Goal: Complete application form: Complete application form

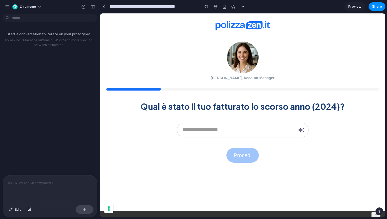
click at [209, 132] on input "text" at bounding box center [243, 130] width 132 height 15
click at [209, 120] on div "Qual è stato il tuo fatturato lo scorso anno (2024)? Procedi" at bounding box center [242, 125] width 273 height 75
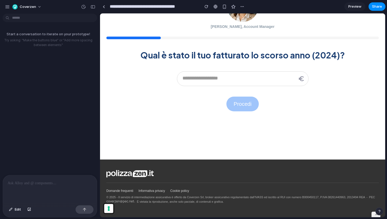
click at [109, 208] on button at bounding box center [108, 208] width 9 height 9
click at [132, 188] on link "Domande frequenti" at bounding box center [119, 190] width 27 height 5
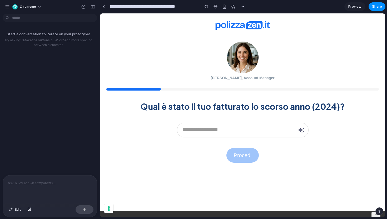
click at [189, 151] on div "Qual è stato il tuo fatturato lo scorso anno (2024)? Procedi" at bounding box center [242, 125] width 273 height 75
click at [215, 107] on p "Qual è stato il tuo fatturato lo scorso anno (2024)?" at bounding box center [242, 106] width 205 height 11
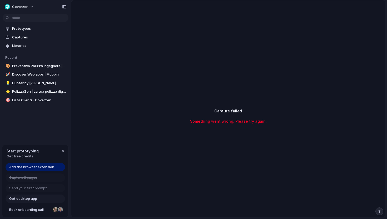
click at [47, 200] on link "Get desktop app" at bounding box center [36, 199] width 60 height 8
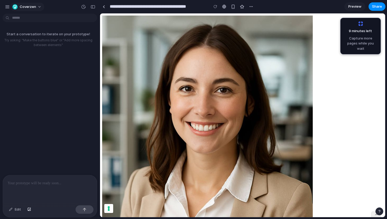
click at [11, 6] on div "Coverzen" at bounding box center [25, 7] width 40 height 8
click at [7, 8] on div "button" at bounding box center [7, 6] width 5 height 5
click at [7, 7] on div "button" at bounding box center [7, 6] width 5 height 5
click at [146, 44] on div "**********" at bounding box center [242, 151] width 281 height 270
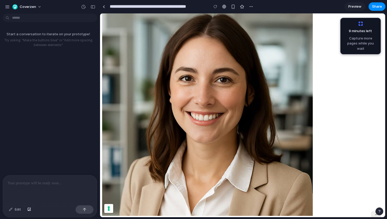
scroll to position [16, 0]
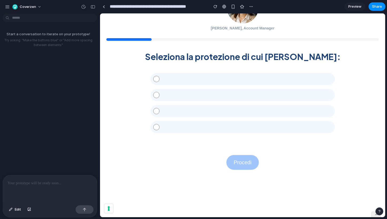
scroll to position [109, 0]
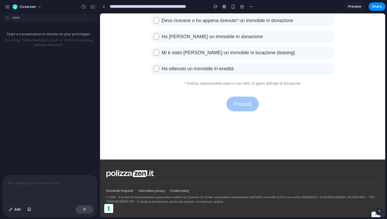
click at [54, 188] on div at bounding box center [50, 189] width 94 height 28
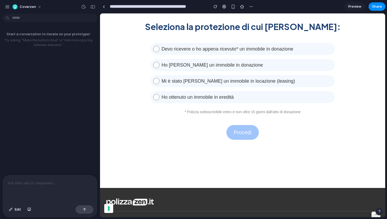
scroll to position [41, 0]
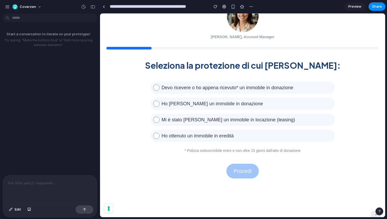
click at [234, 160] on div "Procedi" at bounding box center [242, 165] width 33 height 25
click at [35, 186] on div at bounding box center [50, 189] width 94 height 28
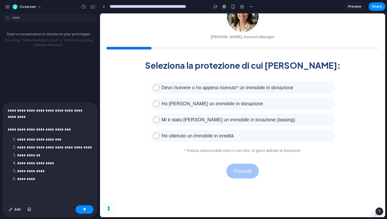
click at [23, 117] on p "**********" at bounding box center [50, 119] width 85 height 25
click at [77, 111] on p "**********" at bounding box center [50, 119] width 85 height 25
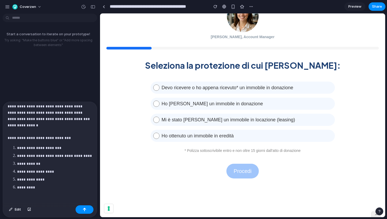
scroll to position [0, 0]
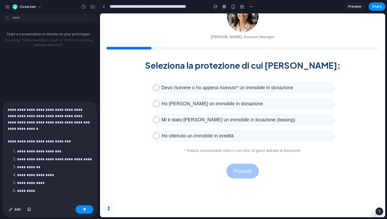
click at [48, 192] on p "*********" at bounding box center [54, 194] width 75 height 13
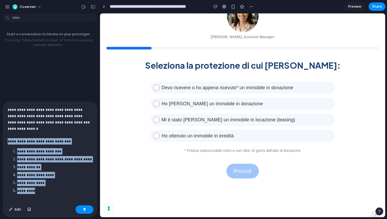
drag, startPoint x: 48, startPoint y: 192, endPoint x: 7, endPoint y: 144, distance: 63.2
click at [7, 144] on div "**********" at bounding box center [50, 158] width 94 height 113
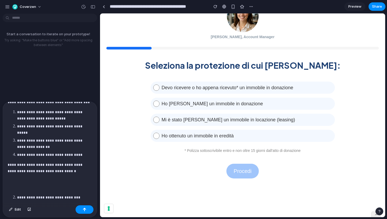
scroll to position [41, 0]
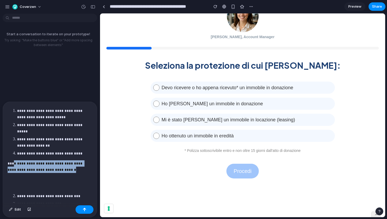
drag, startPoint x: 13, startPoint y: 155, endPoint x: 73, endPoint y: 161, distance: 60.3
click at [73, 161] on p "**********" at bounding box center [50, 166] width 85 height 13
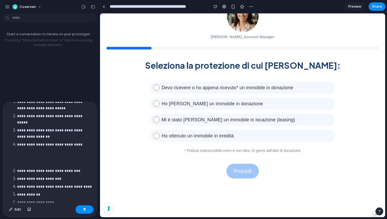
scroll to position [51, 0]
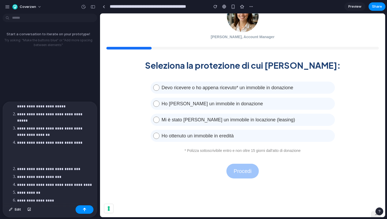
click at [62, 154] on p at bounding box center [50, 156] width 85 height 13
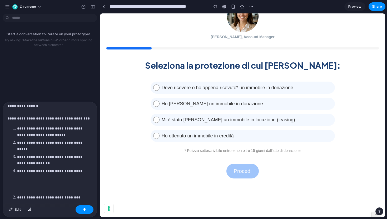
scroll to position [13, 0]
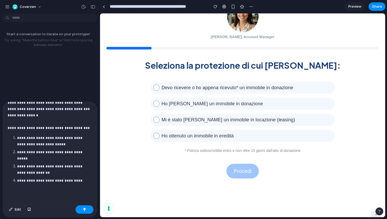
click at [8, 127] on strong "**********" at bounding box center [49, 128] width 82 height 4
click at [18, 137] on strong "**********" at bounding box center [50, 141] width 66 height 10
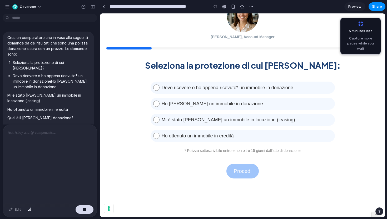
scroll to position [0, 0]
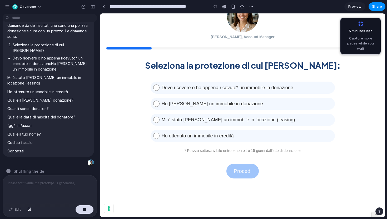
click at [82, 214] on div "Edit" at bounding box center [50, 210] width 94 height 14
click at [85, 210] on div "button" at bounding box center [85, 210] width 4 height 4
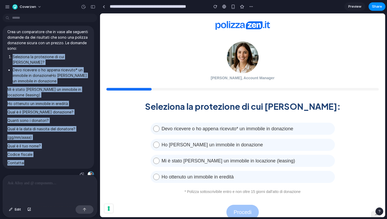
drag, startPoint x: 45, startPoint y: 157, endPoint x: 21, endPoint y: 58, distance: 102.3
click at [21, 58] on span "Crea un comparatore che in vase alle seguenti domande da dei risultati che sono…" at bounding box center [48, 97] width 82 height 137
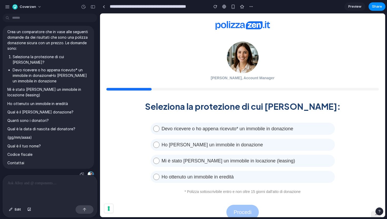
click at [40, 93] on span "Crea un comparatore che in vase alle seguenti domande da dei risultati che sono…" at bounding box center [48, 97] width 82 height 137
click at [81, 172] on div "button" at bounding box center [82, 174] width 4 height 4
click at [60, 183] on p at bounding box center [50, 183] width 85 height 6
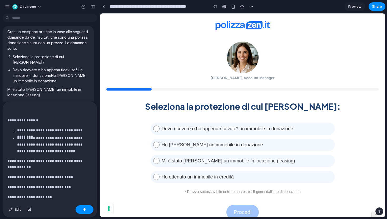
scroll to position [34, 0]
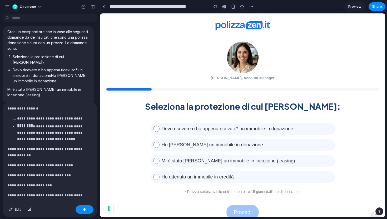
click at [56, 133] on p "**********" at bounding box center [54, 132] width 75 height 19
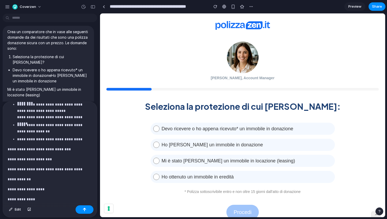
scroll to position [57, 0]
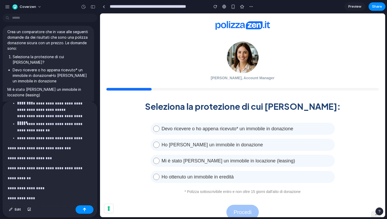
click at [8, 148] on p "**********" at bounding box center [50, 148] width 85 height 6
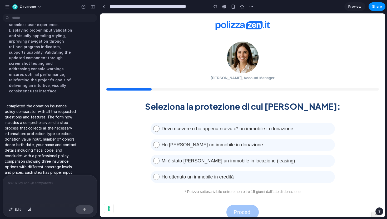
scroll to position [0, 0]
click at [167, 127] on span "Devo ricevere o ho appena ricevuto* un immobile in donazione" at bounding box center [245, 129] width 170 height 8
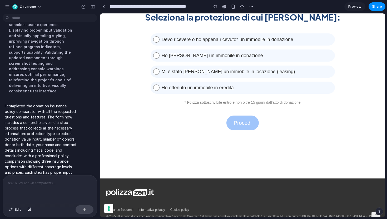
scroll to position [101, 0]
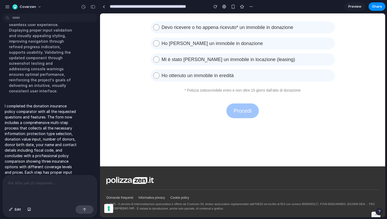
click at [180, 47] on span "Ho già ricevuto un immobile in donazione" at bounding box center [245, 44] width 170 height 8
click at [180, 55] on label "Mi è stato donato un immobile in locazione (leasing)" at bounding box center [243, 59] width 184 height 12
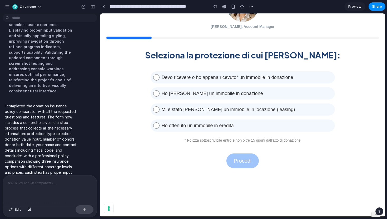
scroll to position [380, 0]
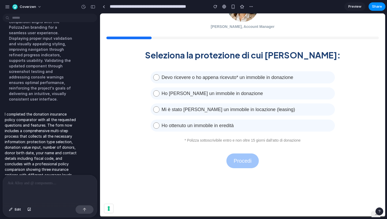
click at [218, 141] on div "* Polizza sottoscrivibile entro e non oltre 15 giorni dall'atto di donazione" at bounding box center [243, 140] width 116 height 5
click at [208, 118] on div "Devo ricevere o ho appena ricevuto* un immobile in donazione Ho già ricevuto un…" at bounding box center [243, 102] width 184 height 62
click at [208, 125] on span "Ho ottenuto un immobile in eredità" at bounding box center [245, 126] width 170 height 8
click at [208, 110] on span "Mi è stato donato un immobile in locazione (leasing)" at bounding box center [245, 110] width 170 height 8
click at [208, 94] on span "Ho già ricevuto un immobile in donazione" at bounding box center [245, 94] width 170 height 8
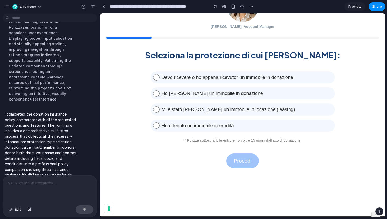
click at [208, 76] on span "Devo ricevere o ho appena ricevuto* un immobile in donazione" at bounding box center [245, 77] width 170 height 8
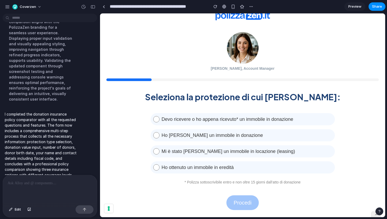
scroll to position [12, 0]
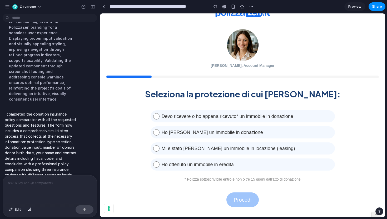
click at [51, 189] on div at bounding box center [50, 189] width 94 height 28
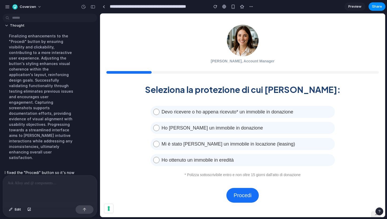
scroll to position [31, 0]
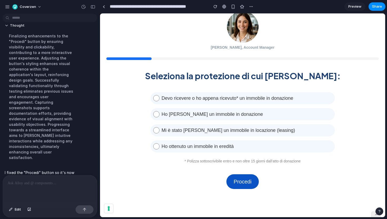
click at [246, 183] on link "Procedi" at bounding box center [242, 181] width 33 height 15
click at [243, 188] on link "Procedi" at bounding box center [242, 181] width 33 height 15
click at [78, 188] on div at bounding box center [50, 189] width 94 height 28
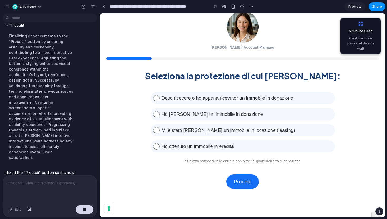
scroll to position [484, 0]
